Goal: Information Seeking & Learning: Learn about a topic

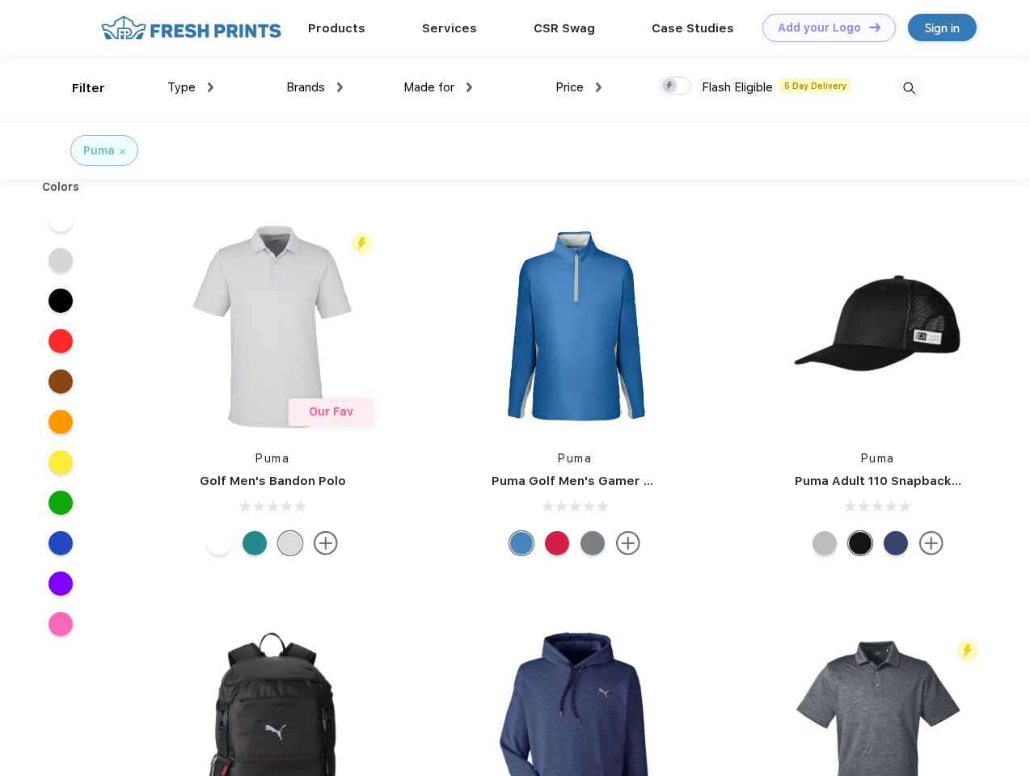
click at [823, 27] on link "Add your Logo Design Tool" at bounding box center [828, 28] width 133 height 28
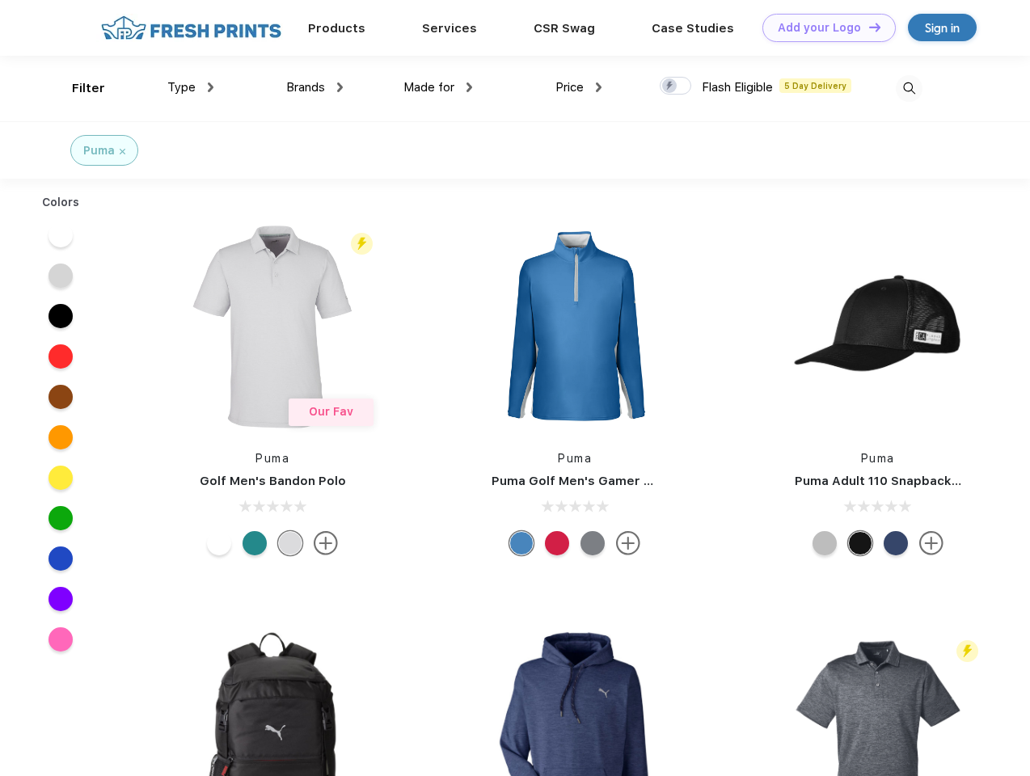
click at [0, 0] on div "Design Tool" at bounding box center [0, 0] width 0 height 0
click at [867, 27] on link "Add your Logo Design Tool" at bounding box center [828, 28] width 133 height 28
click at [78, 88] on div "Filter" at bounding box center [88, 88] width 33 height 19
click at [191, 87] on span "Type" at bounding box center [181, 87] width 28 height 15
click at [314, 87] on span "Brands" at bounding box center [305, 87] width 39 height 15
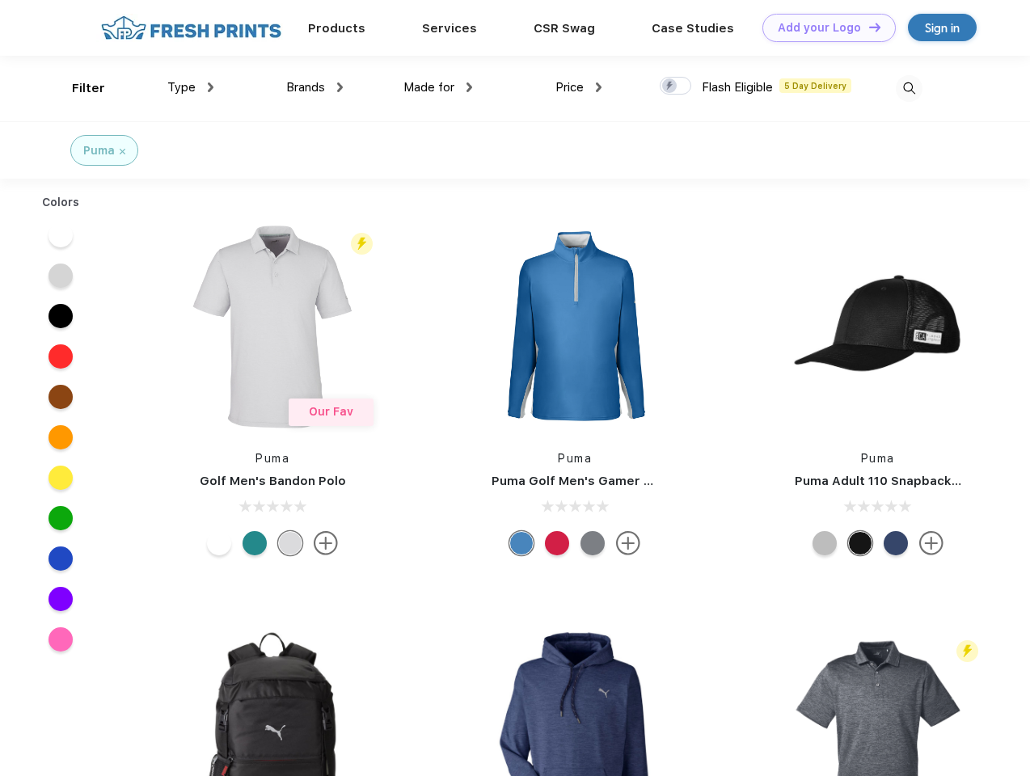
click at [438, 87] on span "Made for" at bounding box center [428, 87] width 51 height 15
click at [579, 87] on span "Price" at bounding box center [569, 87] width 28 height 15
click at [676, 87] on div at bounding box center [676, 86] width 32 height 18
click at [670, 87] on input "checkbox" at bounding box center [665, 81] width 11 height 11
click at [909, 88] on img at bounding box center [909, 88] width 27 height 27
